Goal: Task Accomplishment & Management: Manage account settings

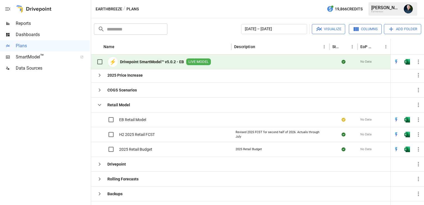
scroll to position [10, 0]
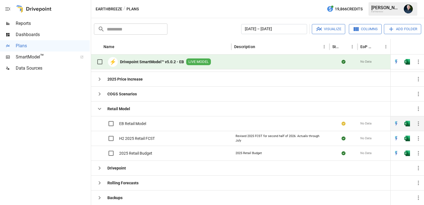
click at [178, 124] on div "EB Retail Model" at bounding box center [161, 123] width 140 height 15
click at [163, 123] on div "EB Retail Model" at bounding box center [161, 123] width 140 height 15
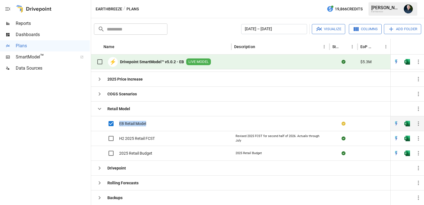
click at [185, 129] on div "EB Retail Model" at bounding box center [161, 123] width 140 height 15
click at [317, 126] on img "Open in Excel" at bounding box center [407, 124] width 6 height 6
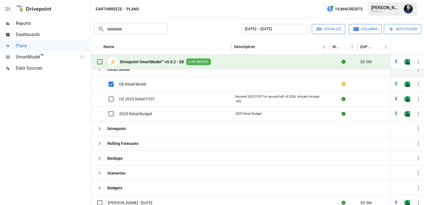
scroll to position [43, 0]
click at [194, 113] on div "2025 Retail Budget" at bounding box center [161, 113] width 140 height 15
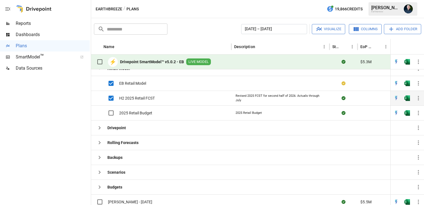
click at [205, 103] on div "H2 2025 Retail FCST" at bounding box center [161, 98] width 140 height 15
click at [254, 98] on div "Revised 2025 FCST for second half of 2026. Actuals through July" at bounding box center [280, 98] width 90 height 9
click at [317, 97] on icon "button" at bounding box center [418, 98] width 7 height 7
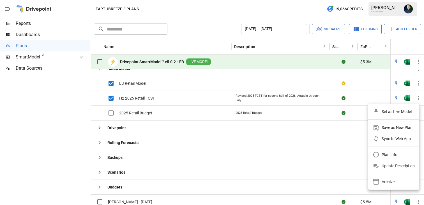
click at [110, 99] on div at bounding box center [212, 102] width 424 height 205
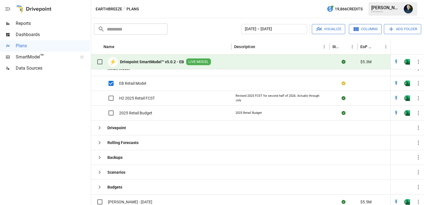
click at [317, 84] on div at bounding box center [422, 135] width 4 height 219
click at [317, 84] on icon "button" at bounding box center [418, 83] width 7 height 7
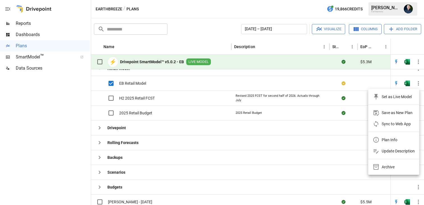
click at [317, 97] on div "Set as Live Model" at bounding box center [396, 97] width 30 height 7
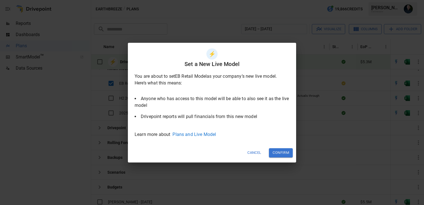
click at [281, 154] on button "Confirm" at bounding box center [281, 153] width 24 height 9
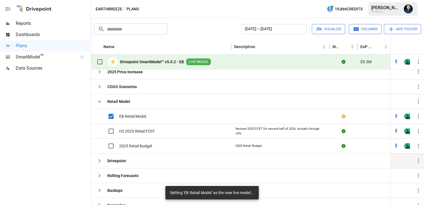
scroll to position [16, 0]
click at [241, 116] on div at bounding box center [280, 116] width 98 height 15
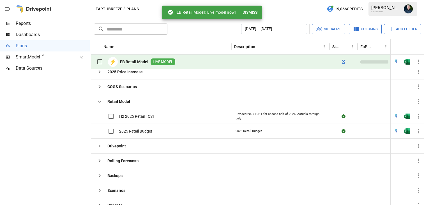
click at [253, 11] on button "Dismiss" at bounding box center [249, 12] width 19 height 10
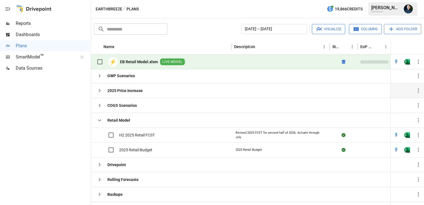
scroll to position [0, 0]
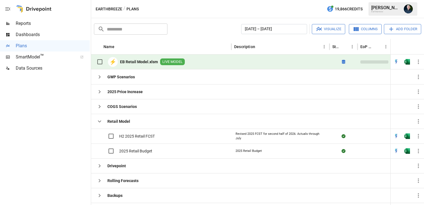
click at [317, 60] on icon "button" at bounding box center [418, 62] width 7 height 7
click at [317, 60] on div at bounding box center [212, 102] width 424 height 205
click at [134, 58] on div "⚡ EB Retail Model.xlsm LIVE MODEL" at bounding box center [139, 62] width 91 height 12
click at [140, 62] on b "EB Retail Model.xlsm" at bounding box center [139, 62] width 38 height 6
click at [317, 62] on icon "button" at bounding box center [418, 62] width 7 height 7
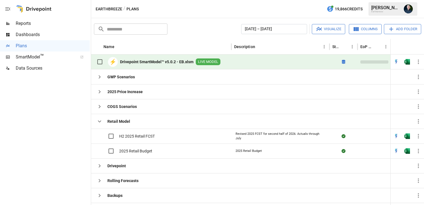
click at [270, 11] on div "Earthbreeze / Plans 19,866 Credits [PERSON_NAME] Earthbreeze" at bounding box center [257, 9] width 333 height 18
